Goal: Task Accomplishment & Management: Use online tool/utility

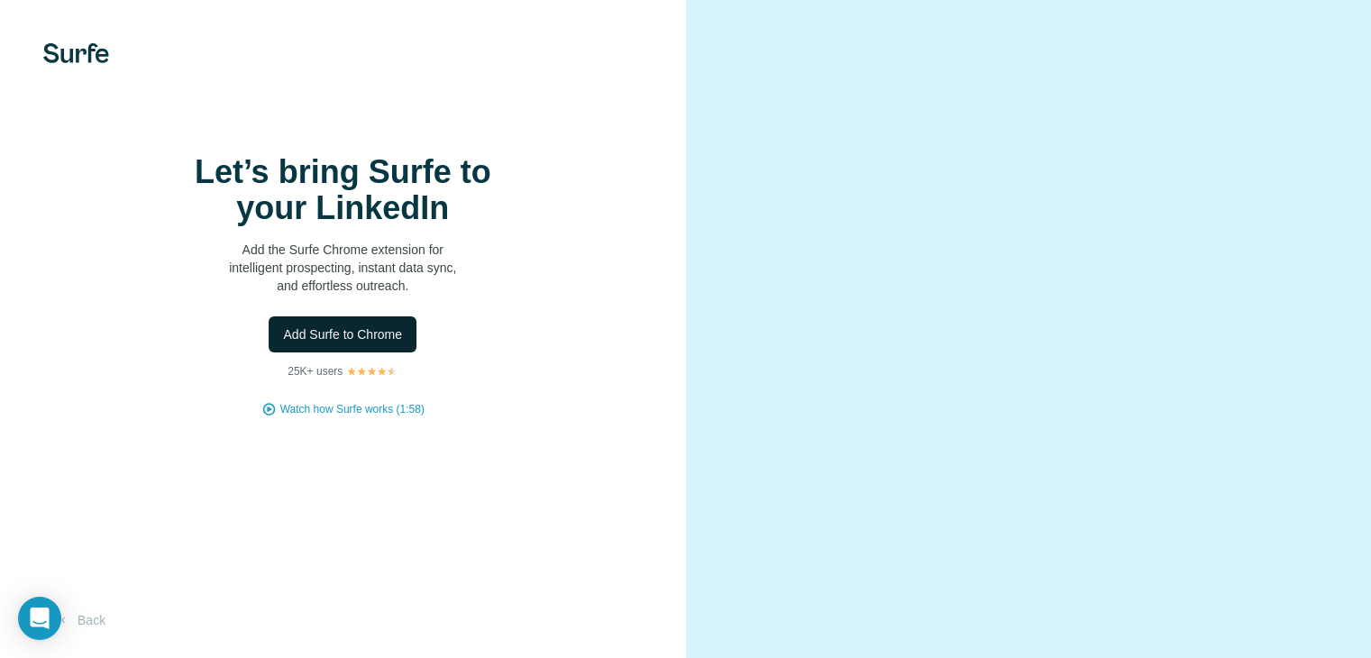
click at [321, 343] on span "Add Surfe to Chrome" at bounding box center [342, 334] width 119 height 18
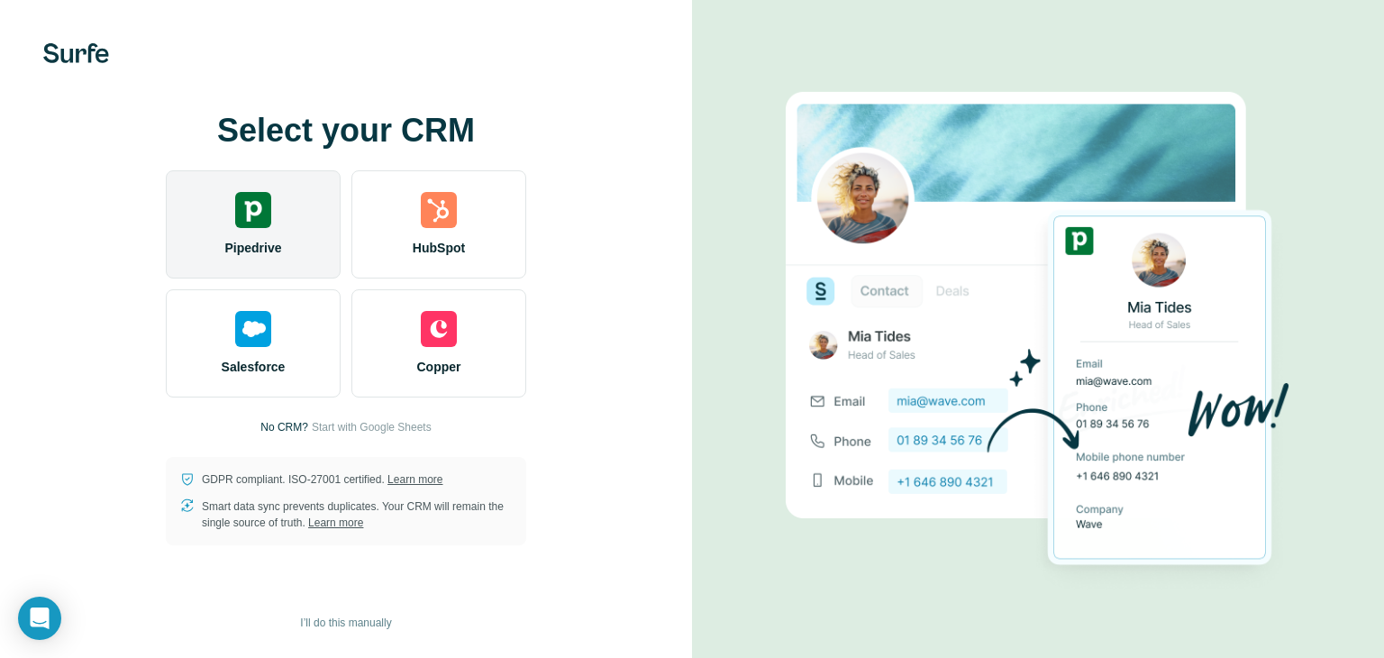
click at [251, 242] on span "Pipedrive" at bounding box center [252, 248] width 57 height 18
